Goal: Task Accomplishment & Management: Complete application form

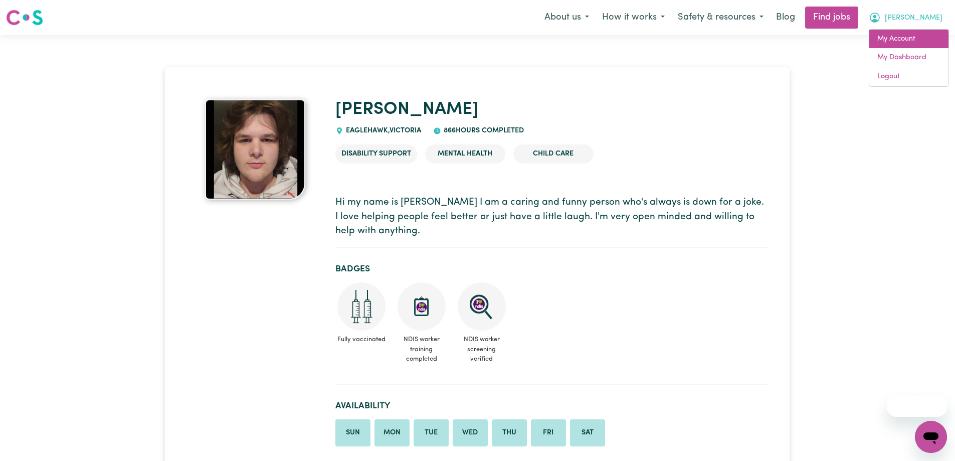
click at [922, 40] on link "My Account" at bounding box center [908, 39] width 79 height 19
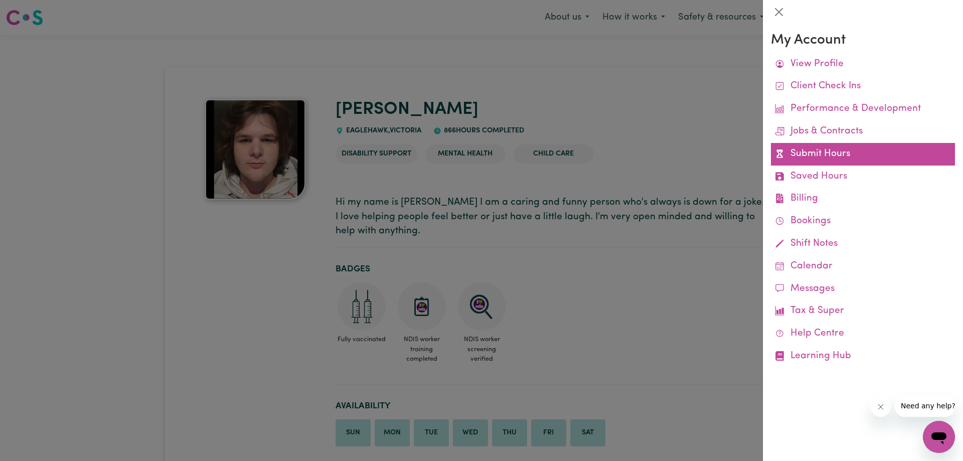
click at [817, 161] on link "Submit Hours" at bounding box center [863, 154] width 184 height 23
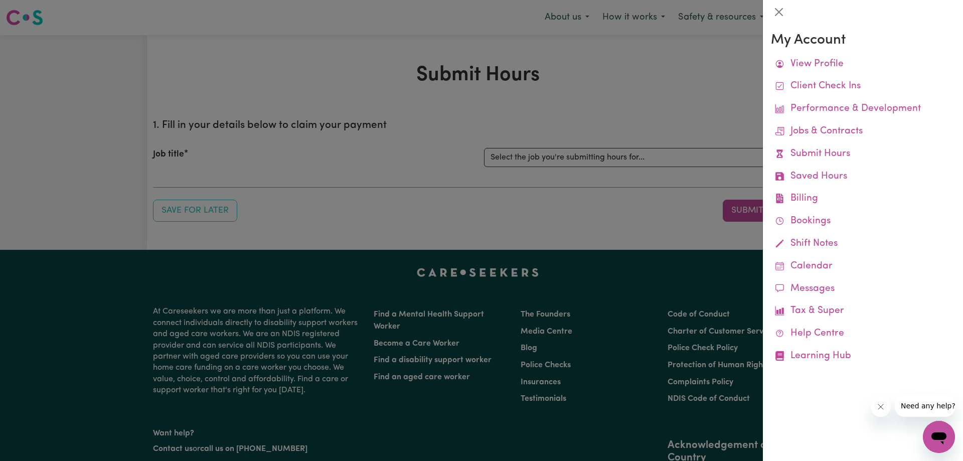
click at [666, 152] on div at bounding box center [481, 230] width 963 height 461
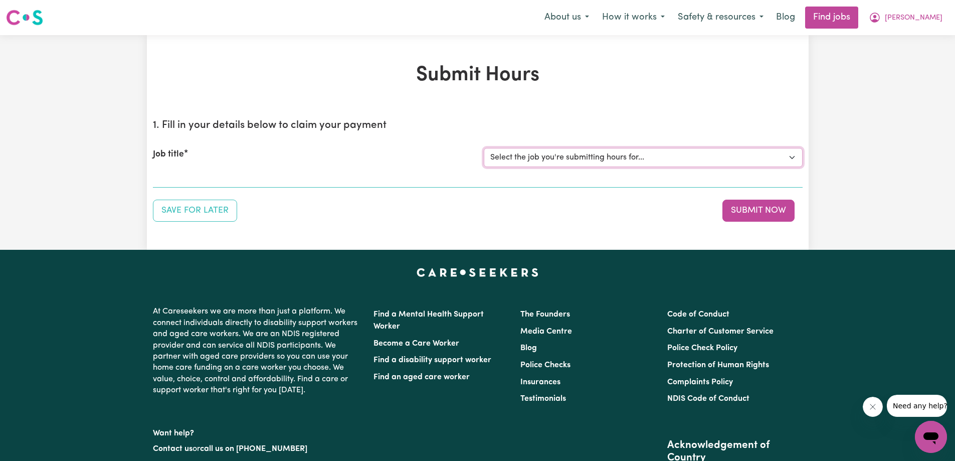
click at [663, 161] on select "Select the job you're submitting hours for... [[PERSON_NAME]] Care worker [DEMO…" at bounding box center [643, 157] width 319 height 19
select select "13099"
click at [484, 148] on select "Select the job you're submitting hours for... [[PERSON_NAME]] Care worker [DEMO…" at bounding box center [643, 157] width 319 height 19
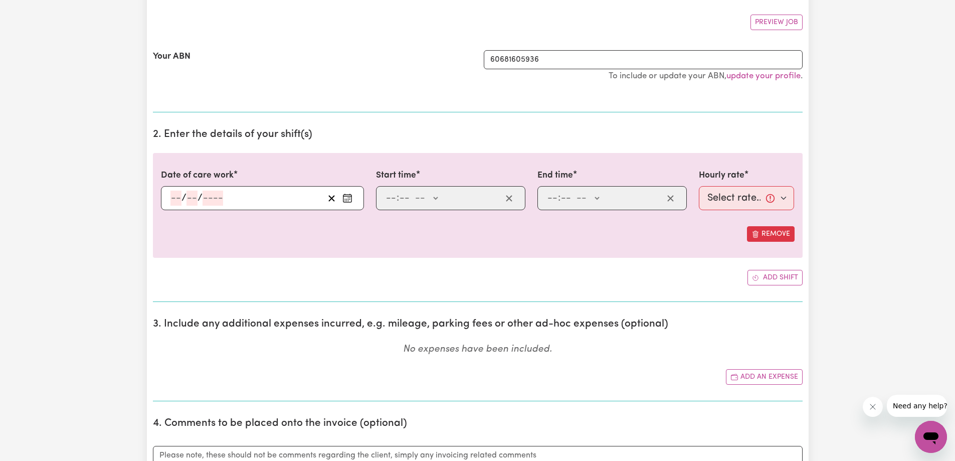
scroll to position [201, 0]
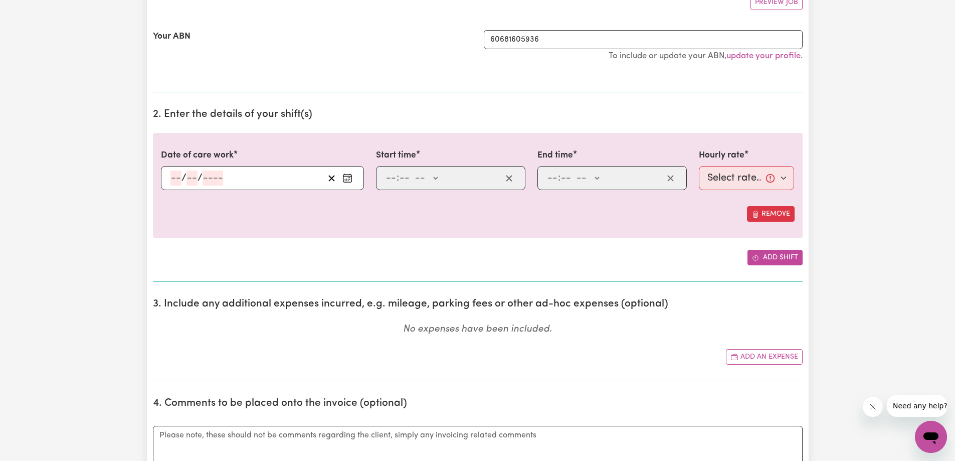
click at [786, 257] on button "Add shift" at bounding box center [774, 258] width 55 height 16
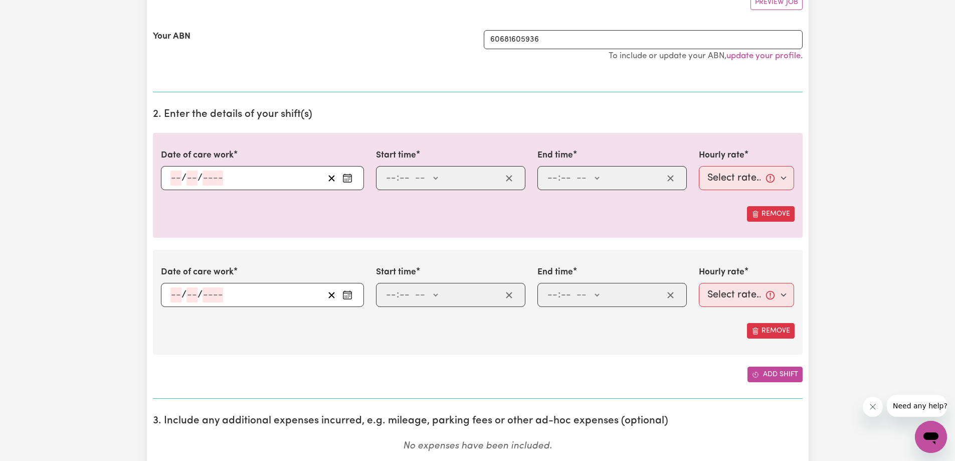
click at [782, 374] on button "Add shift" at bounding box center [774, 374] width 55 height 16
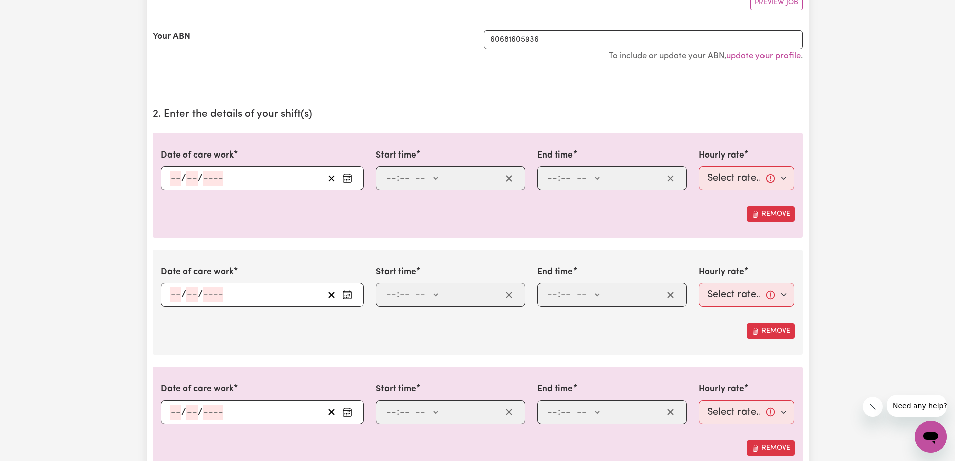
click at [172, 174] on input "number" at bounding box center [175, 177] width 11 height 15
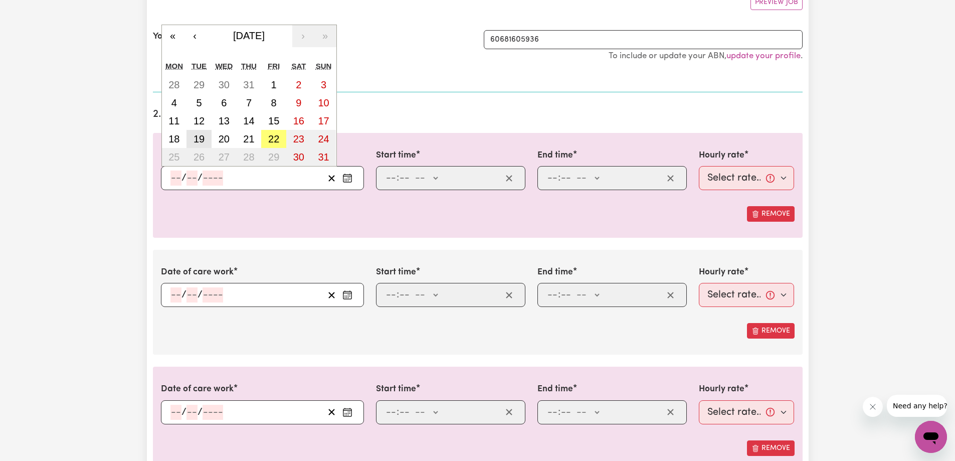
click at [205, 137] on abbr "19" at bounding box center [199, 138] width 11 height 11
type input "[DATE]"
type input "19"
type input "8"
type input "2025"
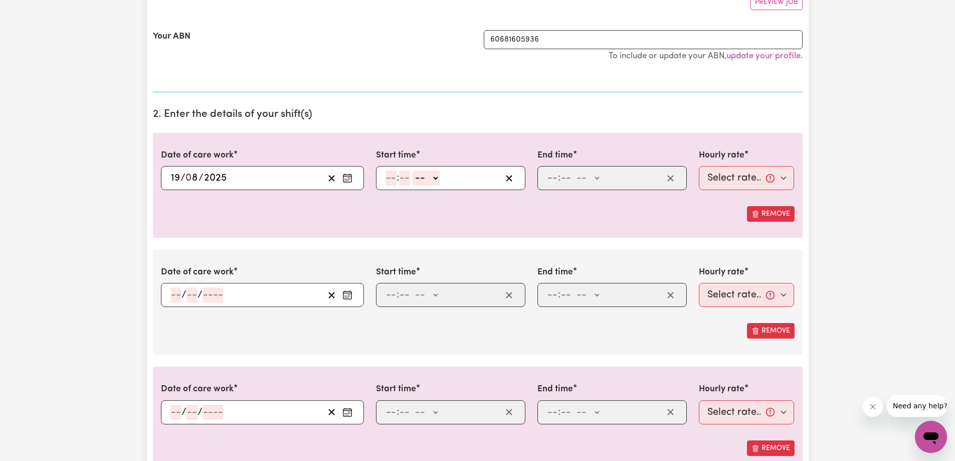
click at [174, 300] on input "number" at bounding box center [175, 294] width 11 height 15
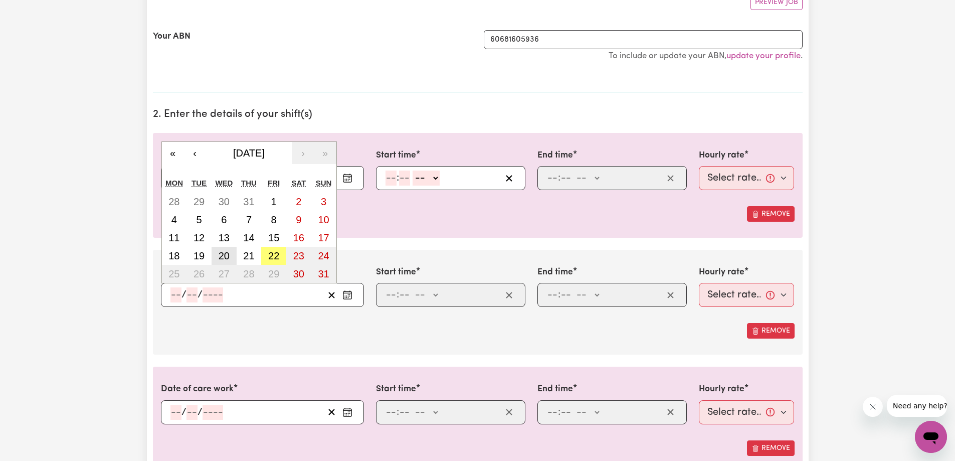
click at [216, 257] on button "20" at bounding box center [224, 256] width 25 height 18
type input "[DATE]"
type input "20"
type input "8"
type input "2025"
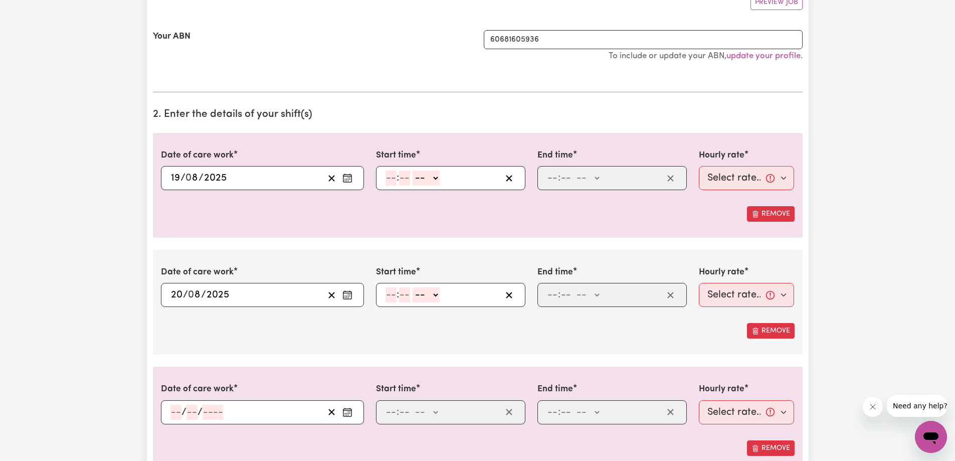
click at [179, 413] on input "number" at bounding box center [175, 412] width 11 height 15
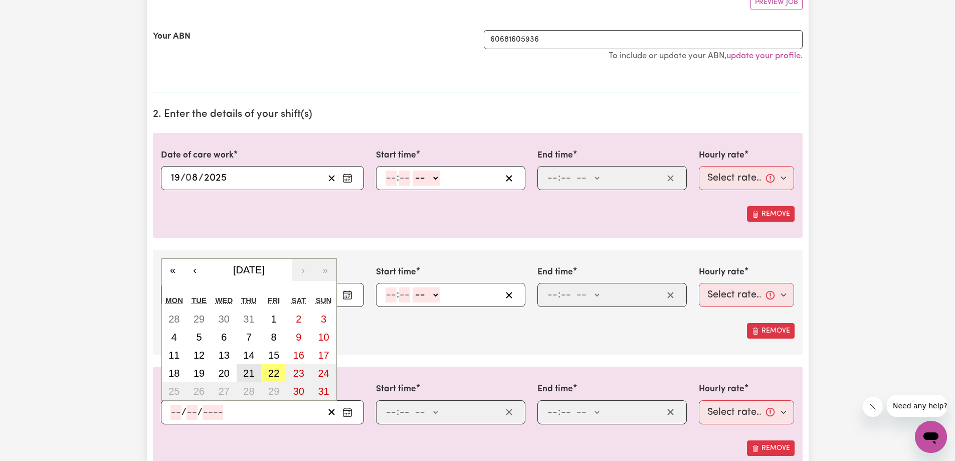
click at [242, 372] on button "21" at bounding box center [249, 373] width 25 height 18
type input "[DATE]"
type input "21"
type input "8"
type input "2025"
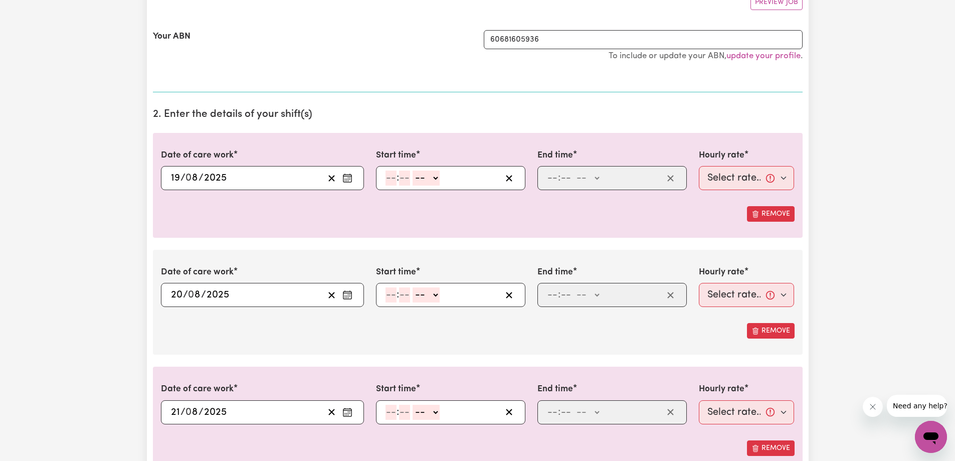
click at [393, 179] on input "number" at bounding box center [391, 177] width 11 height 15
type input "10"
type input "0"
click at [432, 174] on select "-- AM PM" at bounding box center [428, 177] width 27 height 15
select select "am"
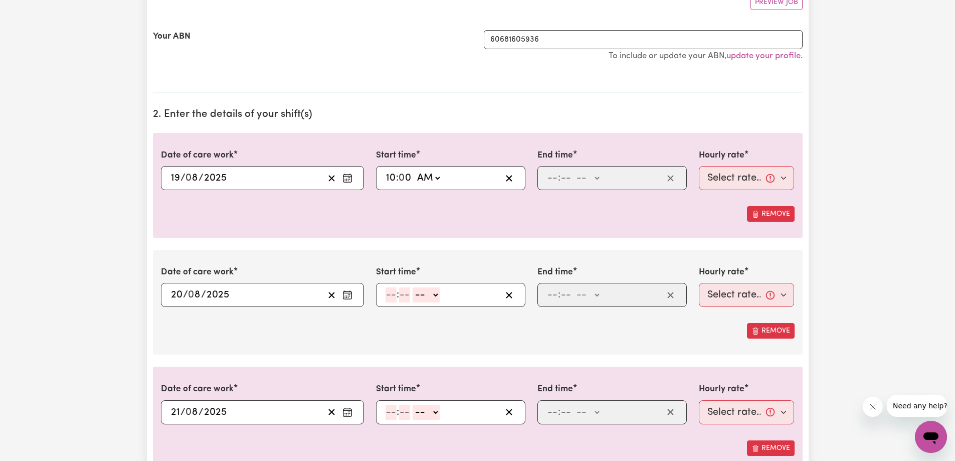
click at [415, 170] on select "-- AM PM" at bounding box center [428, 177] width 27 height 15
type input "10:00"
click at [554, 178] on input "number" at bounding box center [552, 177] width 11 height 15
type input "4"
click at [592, 182] on select "-- AM PM" at bounding box center [583, 177] width 27 height 15
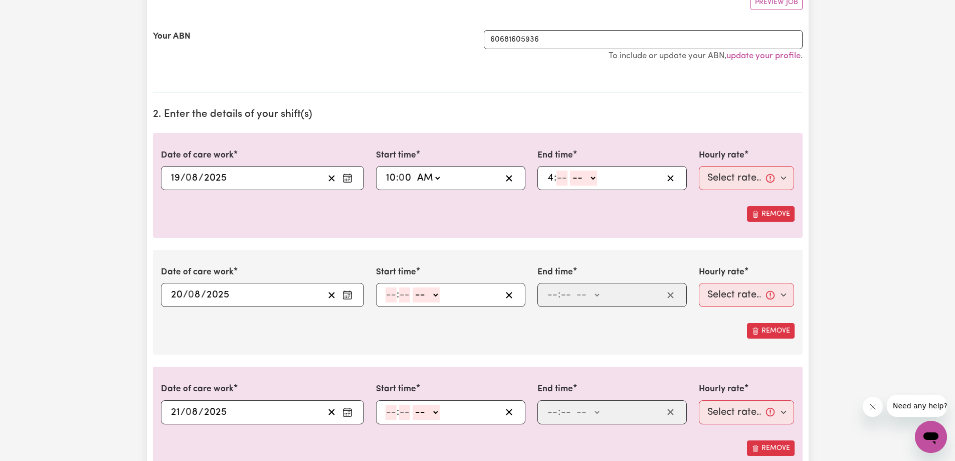
select select "pm"
click at [570, 170] on select "-- AM PM" at bounding box center [583, 177] width 27 height 15
click at [560, 178] on input "number" at bounding box center [561, 177] width 11 height 15
type input "16:00"
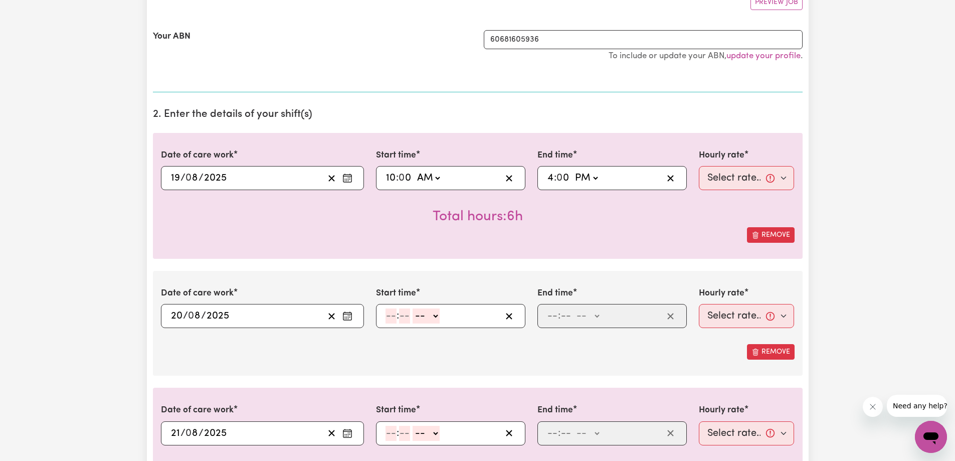
type input "0"
click at [392, 315] on input "number" at bounding box center [391, 315] width 11 height 15
type input "4"
type input "0"
click at [392, 312] on input "4" at bounding box center [389, 315] width 7 height 15
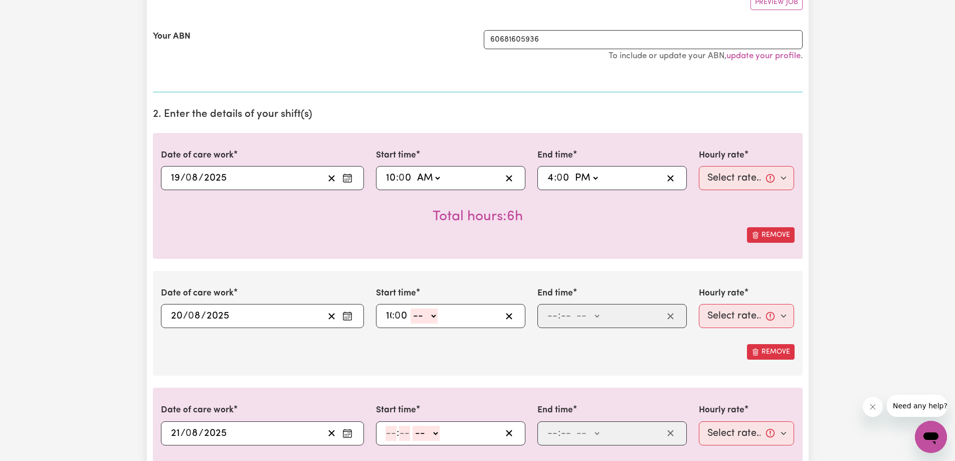
type input "10"
click at [427, 318] on select "-- AM PM" at bounding box center [428, 315] width 27 height 15
select select "am"
click at [415, 308] on select "-- AM PM" at bounding box center [428, 315] width 27 height 15
type input "10:00"
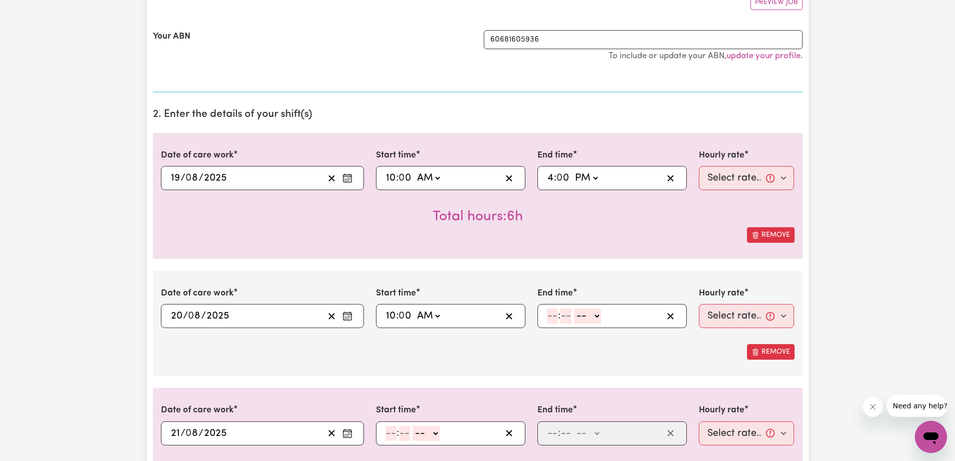
click at [547, 320] on input "number" at bounding box center [552, 315] width 11 height 15
type input "4"
type input "0"
click at [583, 316] on select "-- AM PM" at bounding box center [585, 315] width 27 height 15
select select "pm"
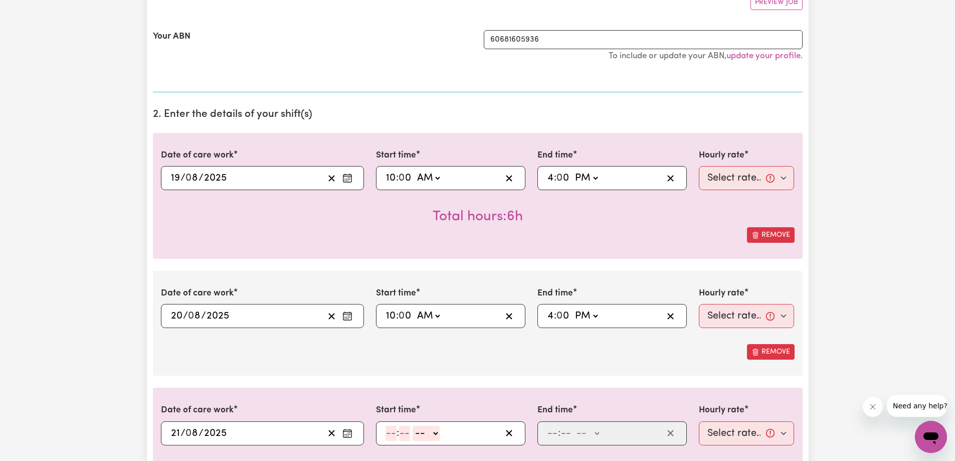
click at [572, 308] on select "-- AM PM" at bounding box center [585, 315] width 27 height 15
type input "16:00"
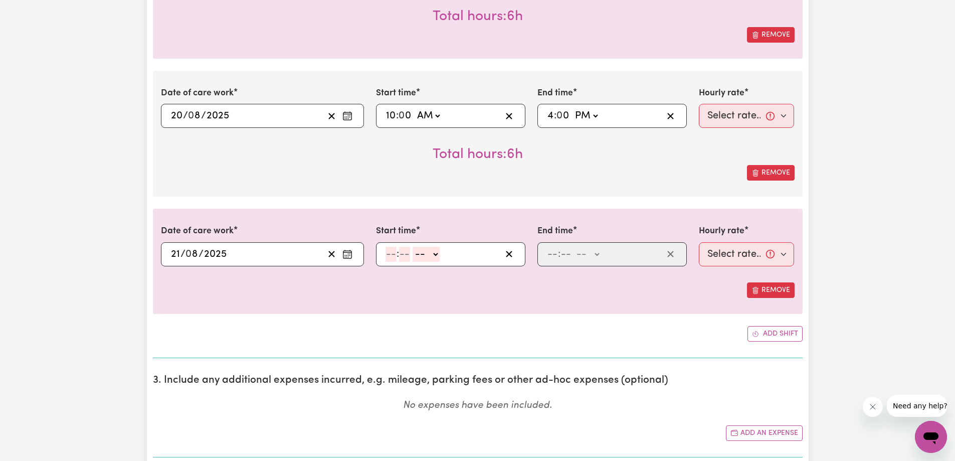
scroll to position [401, 0]
click at [392, 257] on input "number" at bounding box center [391, 253] width 11 height 15
type input "10"
type input "0"
click at [424, 258] on select "-- AM PM" at bounding box center [428, 253] width 27 height 15
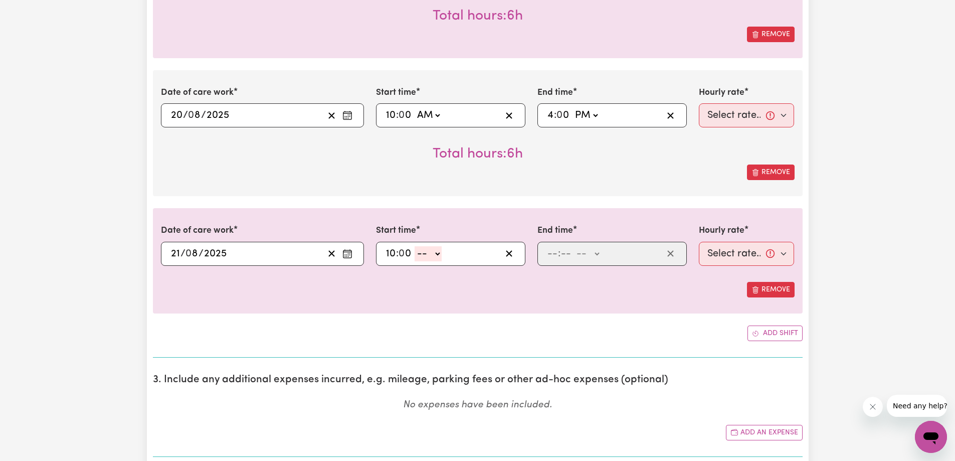
select select "am"
click at [415, 246] on select "-- AM PM" at bounding box center [428, 253] width 27 height 15
type input "10:00"
click at [559, 252] on span ":" at bounding box center [559, 253] width 3 height 11
click at [554, 252] on input "number" at bounding box center [552, 253] width 11 height 15
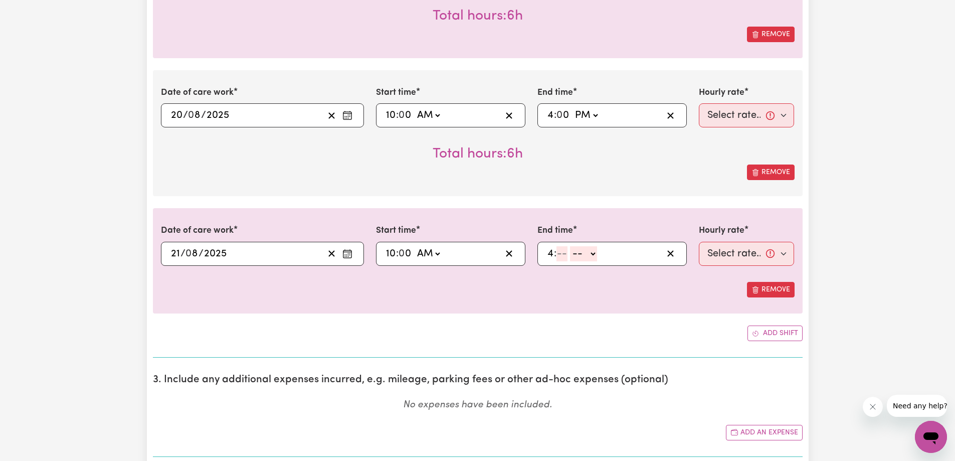
type input "4"
type input "00"
click at [584, 256] on select "-- AM PM" at bounding box center [585, 253] width 27 height 15
select select "pm"
click at [572, 246] on select "-- AM PM" at bounding box center [585, 253] width 27 height 15
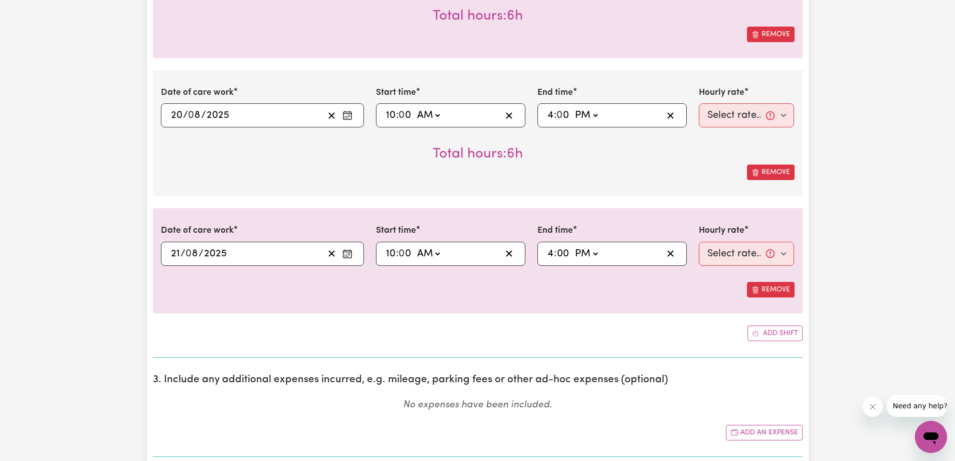
type input "16:00"
type input "0"
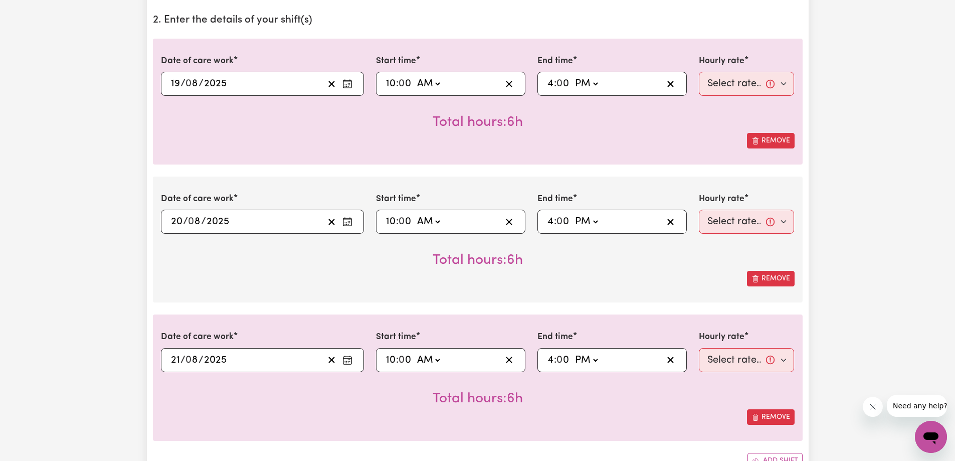
scroll to position [201, 0]
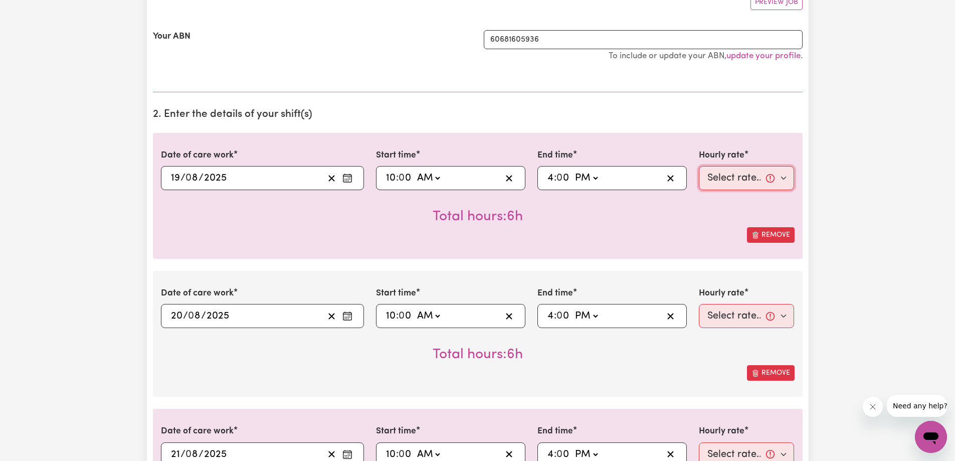
click at [749, 175] on select "Select rate... $57.80 (Weekday) $118.33 ([DATE])" at bounding box center [747, 178] width 96 height 24
click at [754, 176] on select "Select rate... $57.80 (Weekday) $118.33 ([DATE])" at bounding box center [747, 178] width 96 height 24
select select "57.8-Weekday"
click at [699, 166] on select "Select rate... $57.80 (Weekday) $118.33 ([DATE])" at bounding box center [747, 178] width 96 height 24
click at [758, 315] on select "Select rate... $57.80 (Weekday) $118.33 ([DATE])" at bounding box center [747, 316] width 96 height 24
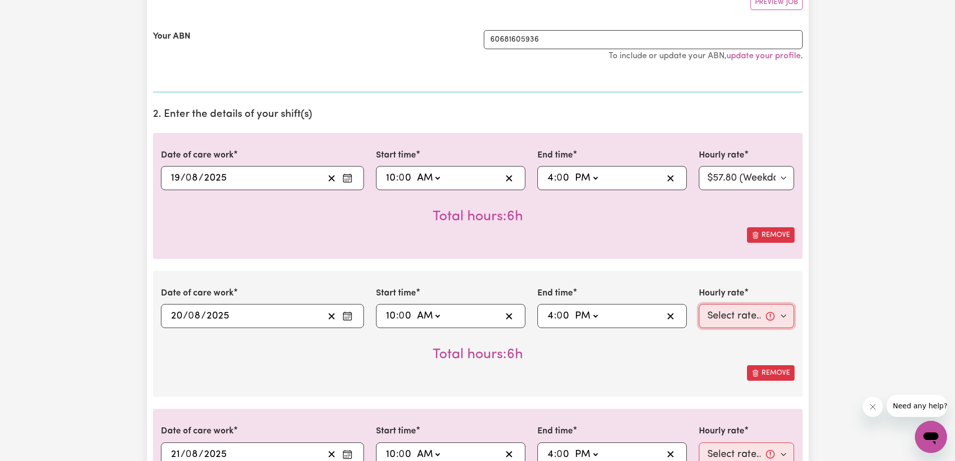
select select "57.8-Weekday"
click at [699, 304] on select "Select rate... $57.80 (Weekday) $118.33 ([DATE])" at bounding box center [747, 316] width 96 height 24
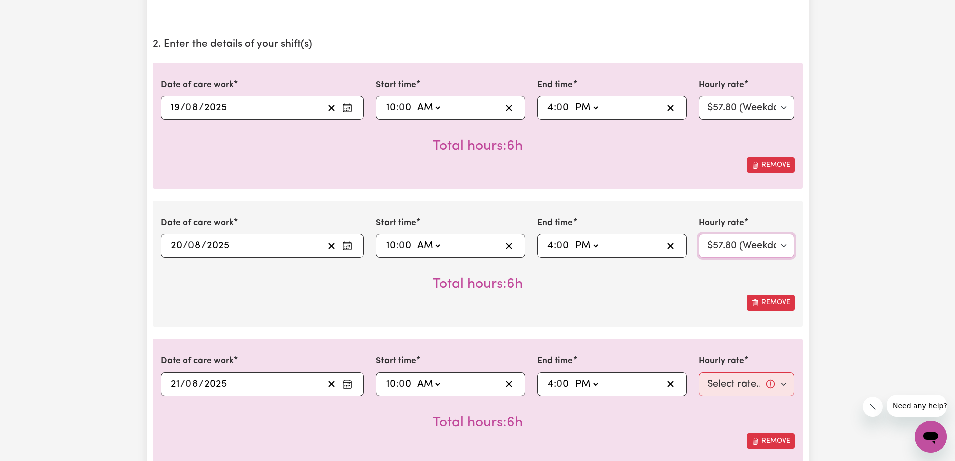
scroll to position [351, 0]
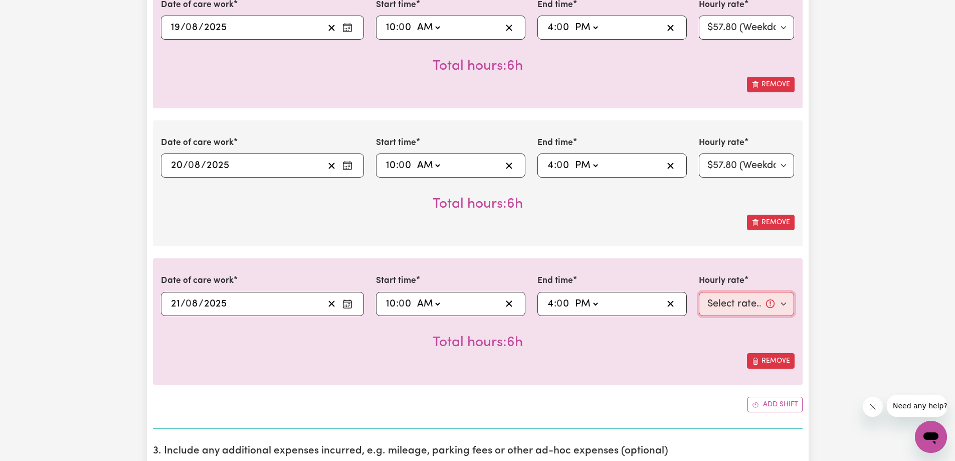
click at [752, 305] on select "Select rate... $57.80 (Weekday) $118.33 ([DATE])" at bounding box center [747, 304] width 96 height 24
drag, startPoint x: 749, startPoint y: 305, endPoint x: 755, endPoint y: 312, distance: 8.9
click at [749, 305] on select "Select rate... $57.80 (Weekday) $118.33 ([DATE])" at bounding box center [747, 304] width 96 height 24
select select "57.8-Weekday"
click at [699, 292] on select "Select rate... $57.80 (Weekday) $118.33 ([DATE])" at bounding box center [747, 304] width 96 height 24
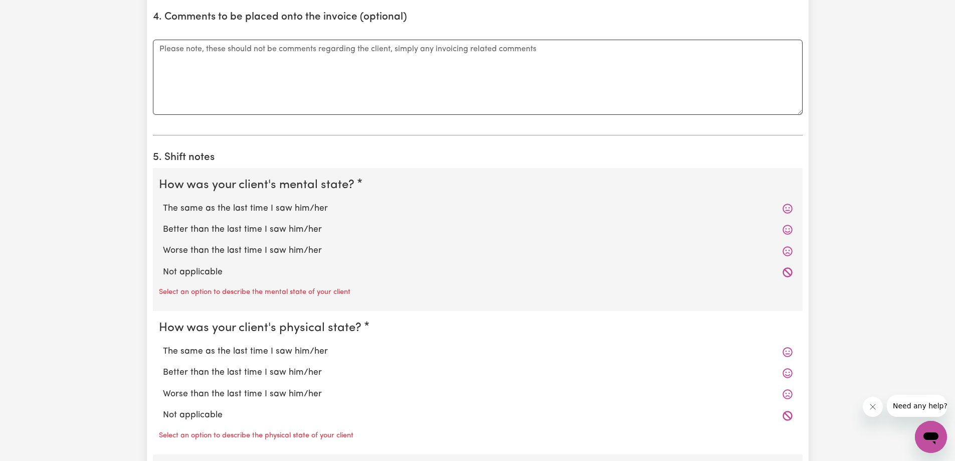
scroll to position [1003, 0]
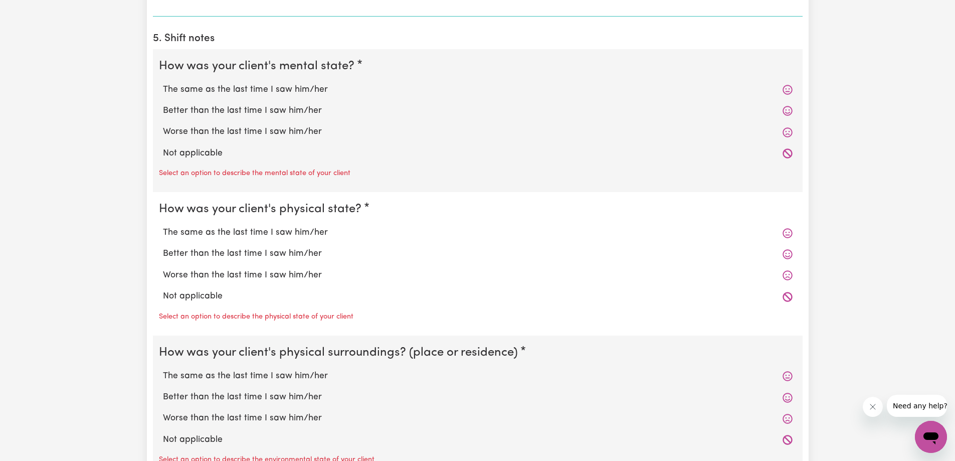
click at [237, 94] on label "The same as the last time I saw him/her" at bounding box center [478, 89] width 630 height 13
click at [163, 83] on input "The same as the last time I saw him/her" at bounding box center [162, 83] width 1 height 1
radio input "true"
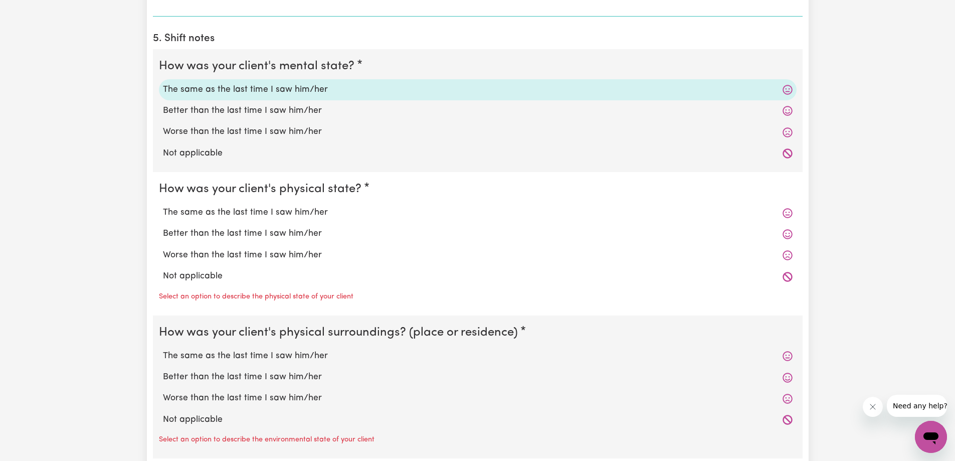
click at [264, 207] on label "The same as the last time I saw him/her" at bounding box center [478, 212] width 630 height 13
click at [163, 206] on input "The same as the last time I saw him/her" at bounding box center [162, 206] width 1 height 1
radio input "true"
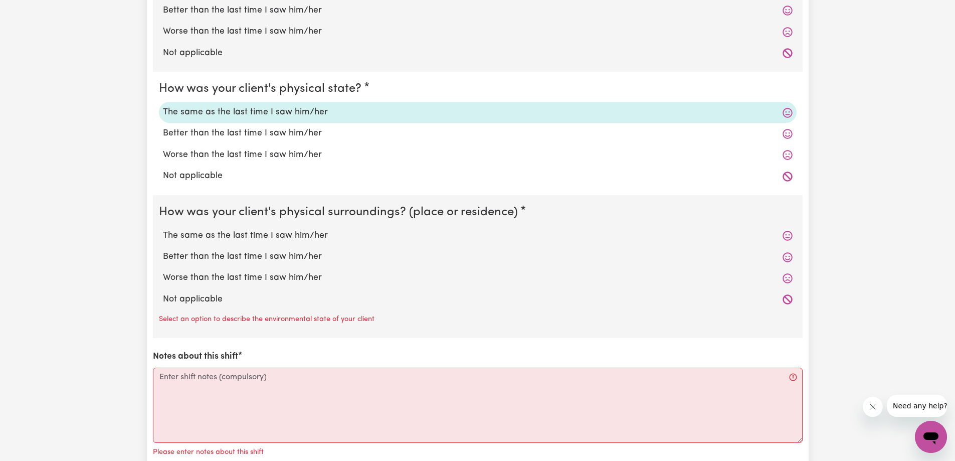
click at [302, 237] on label "The same as the last time I saw him/her" at bounding box center [478, 235] width 630 height 13
click at [163, 229] on input "The same as the last time I saw him/her" at bounding box center [162, 229] width 1 height 1
radio input "true"
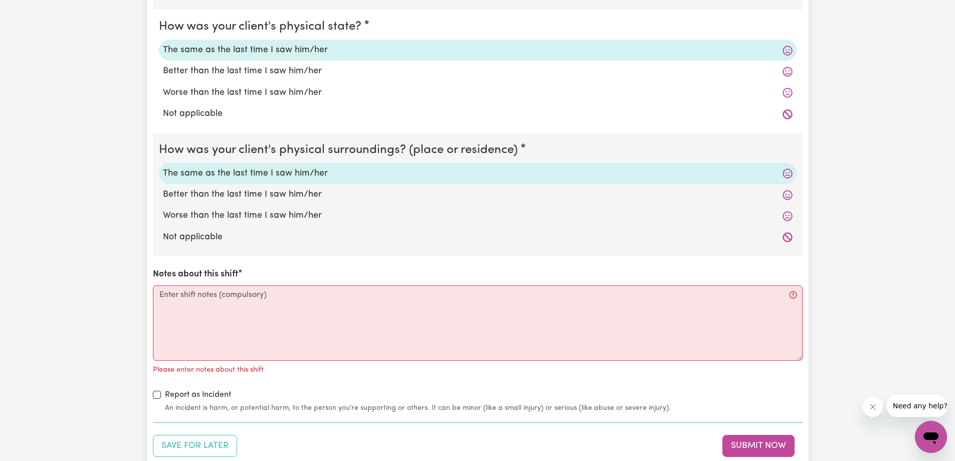
scroll to position [1253, 0]
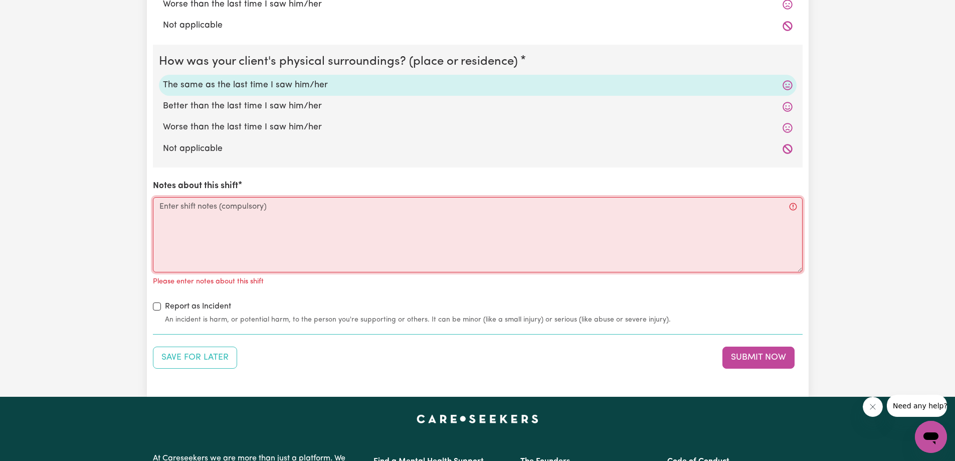
click at [255, 213] on textarea "Notes about this shift" at bounding box center [478, 234] width 650 height 75
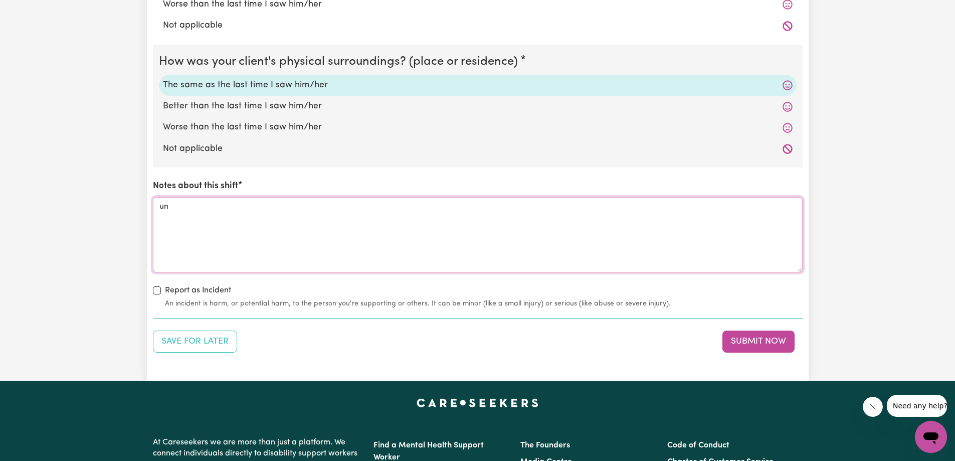
type textarea "u"
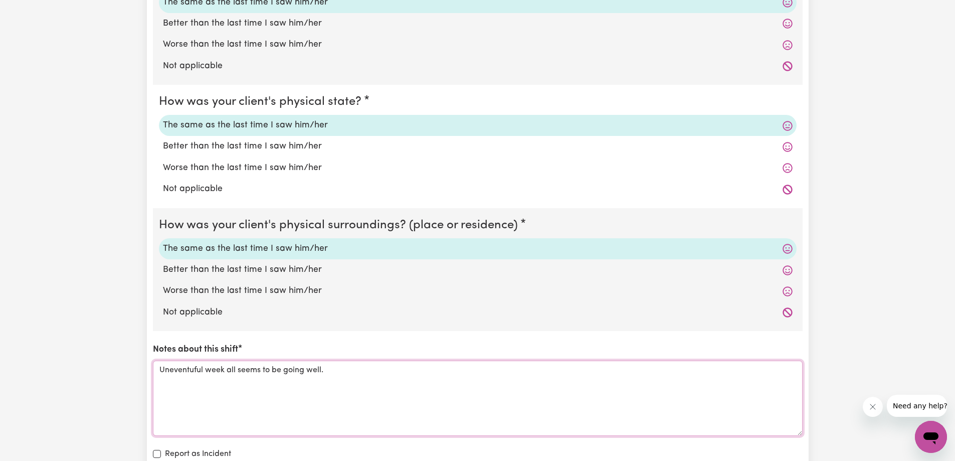
scroll to position [1251, 0]
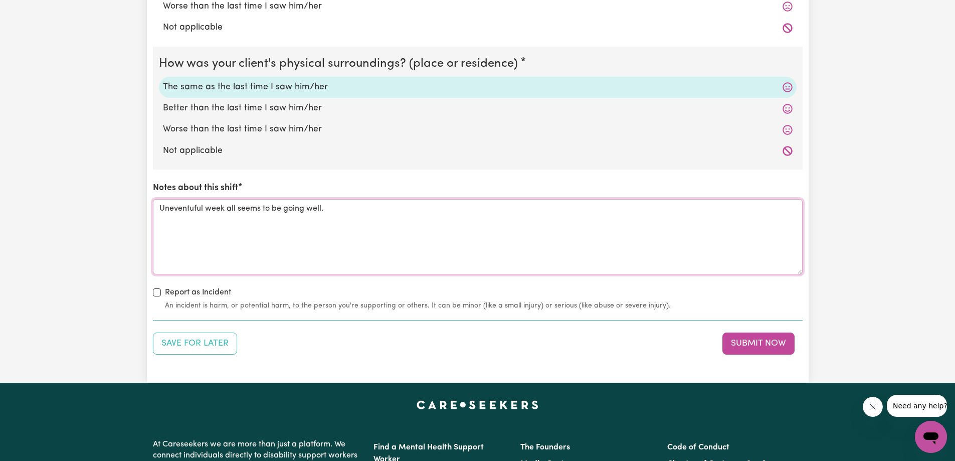
click at [0, 0] on icon "Click to open assistant" at bounding box center [0, 0] width 0 height 0
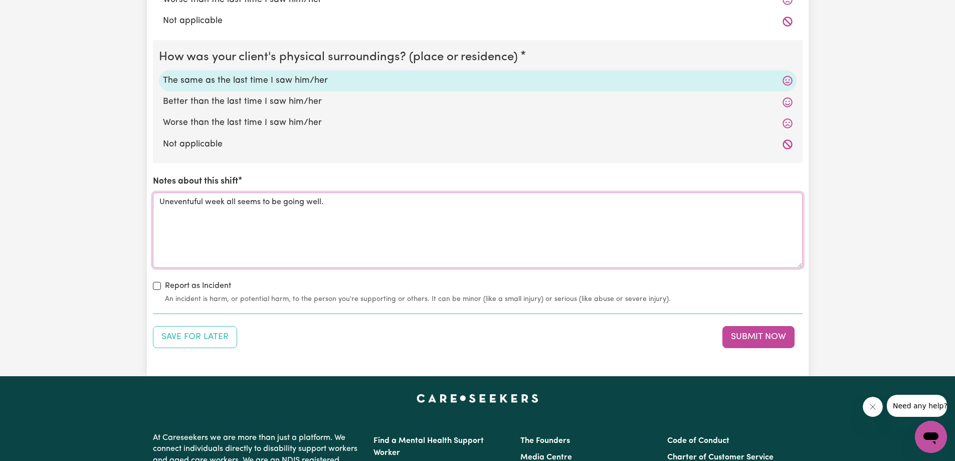
scroll to position [1352, 0]
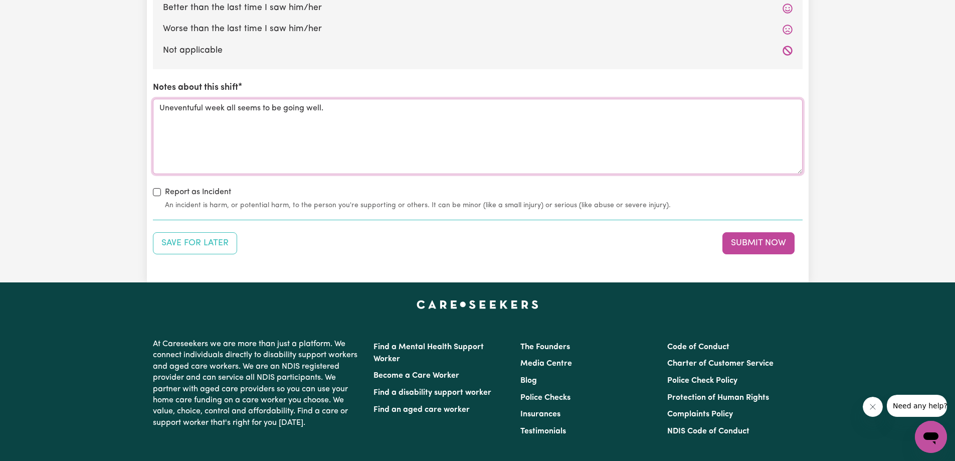
click at [0, 0] on icon "Close assistant" at bounding box center [0, 0] width 0 height 0
type textarea "Uneventuful week all seems to be going well."
click at [757, 247] on button "Submit Now" at bounding box center [758, 243] width 72 height 22
